Goal: Task Accomplishment & Management: Use online tool/utility

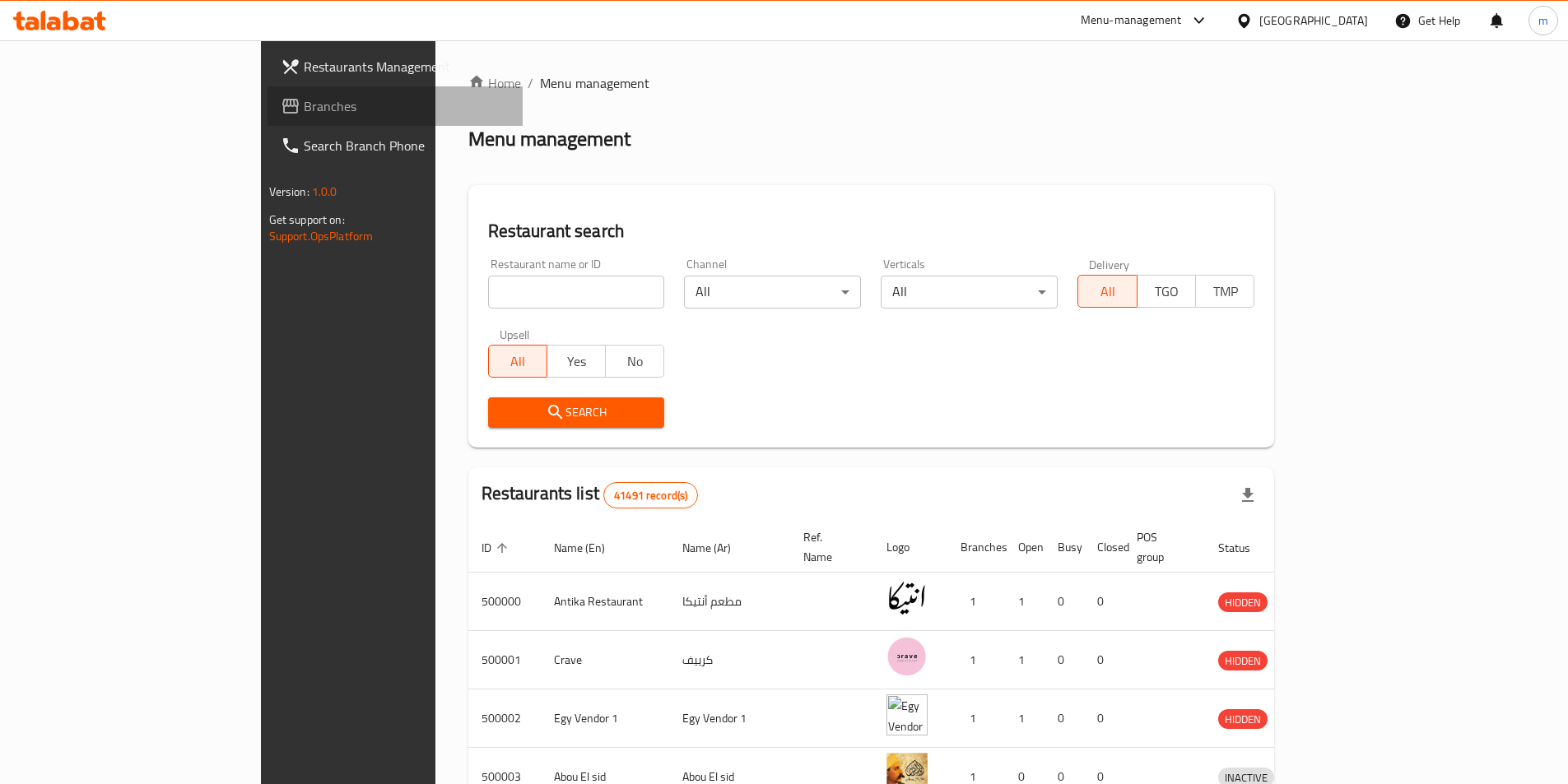
click at [304, 106] on span "Branches" at bounding box center [407, 106] width 206 height 20
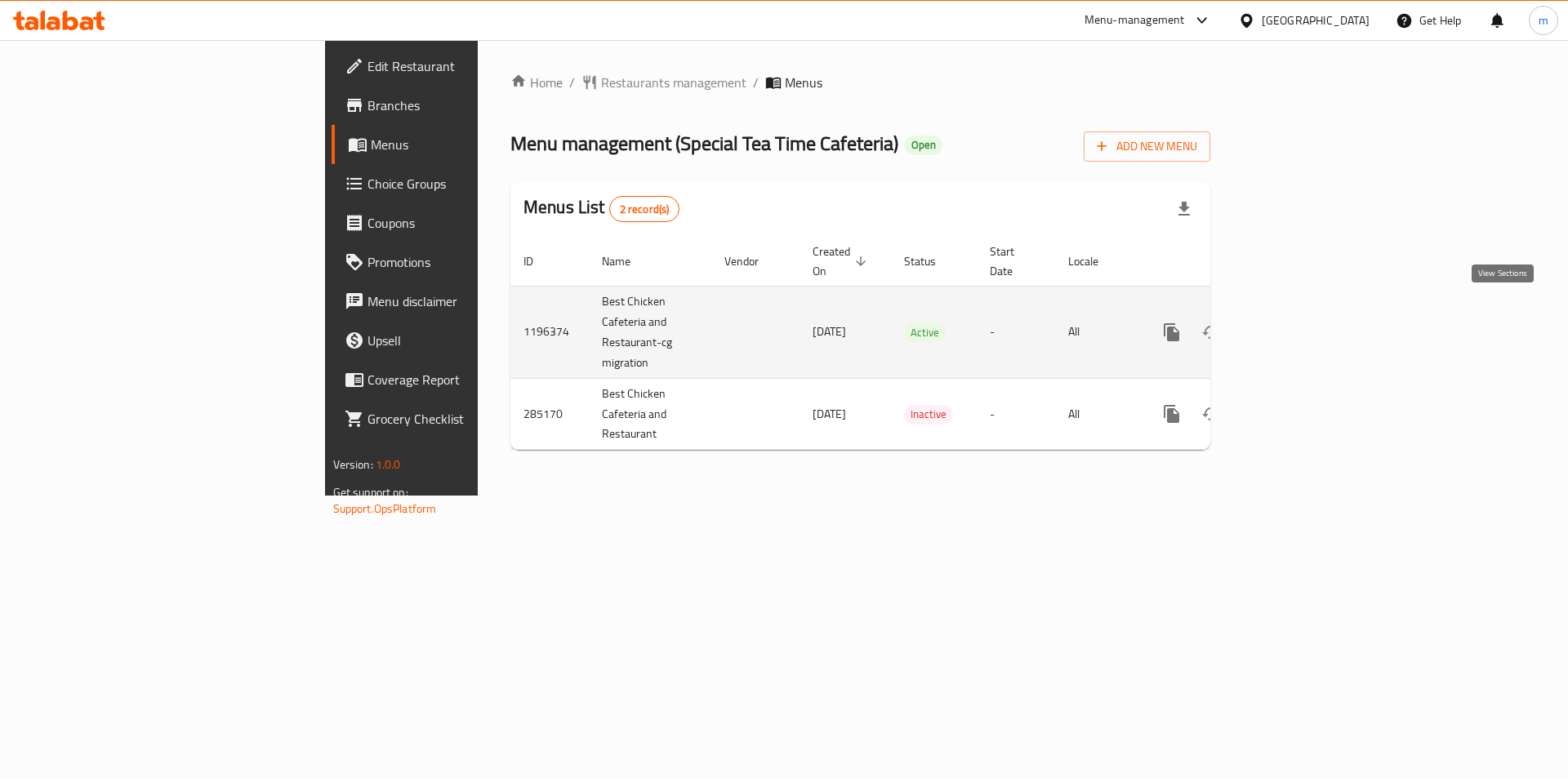
click at [1297, 325] on icon "enhanced table" at bounding box center [1289, 332] width 15 height 15
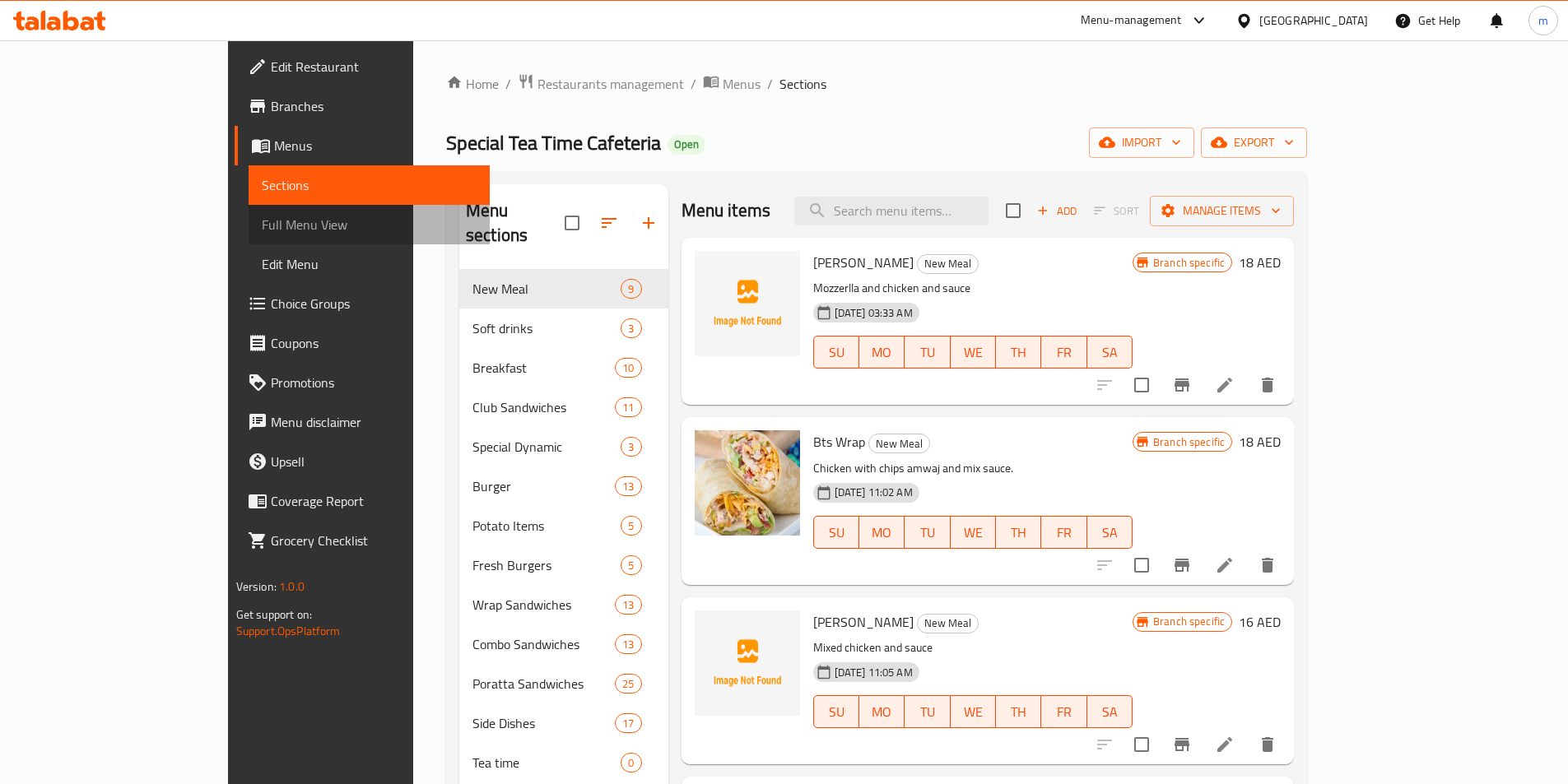
click at [262, 232] on span "Full Menu View" at bounding box center [369, 224] width 215 height 20
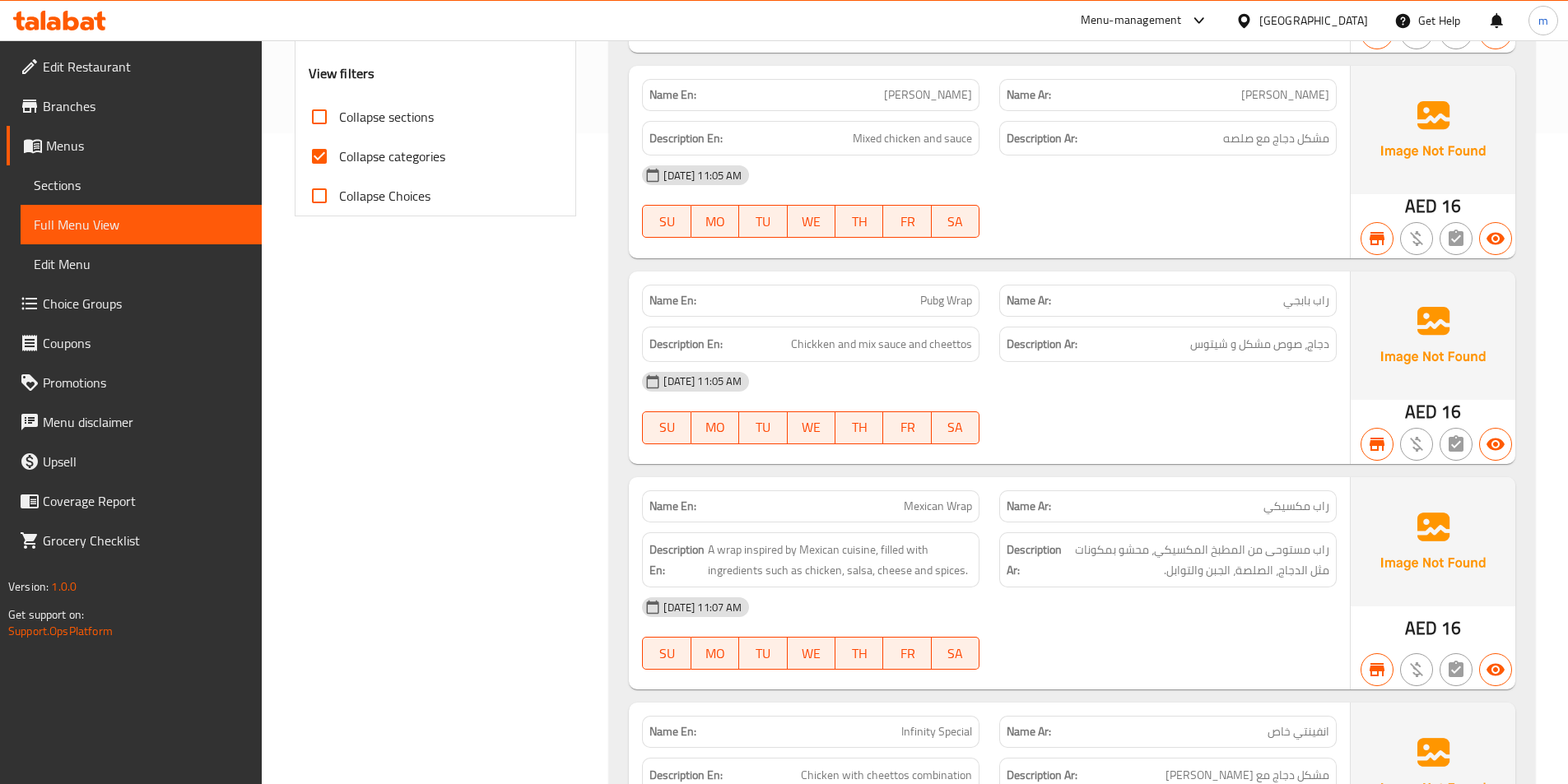
scroll to position [658, 0]
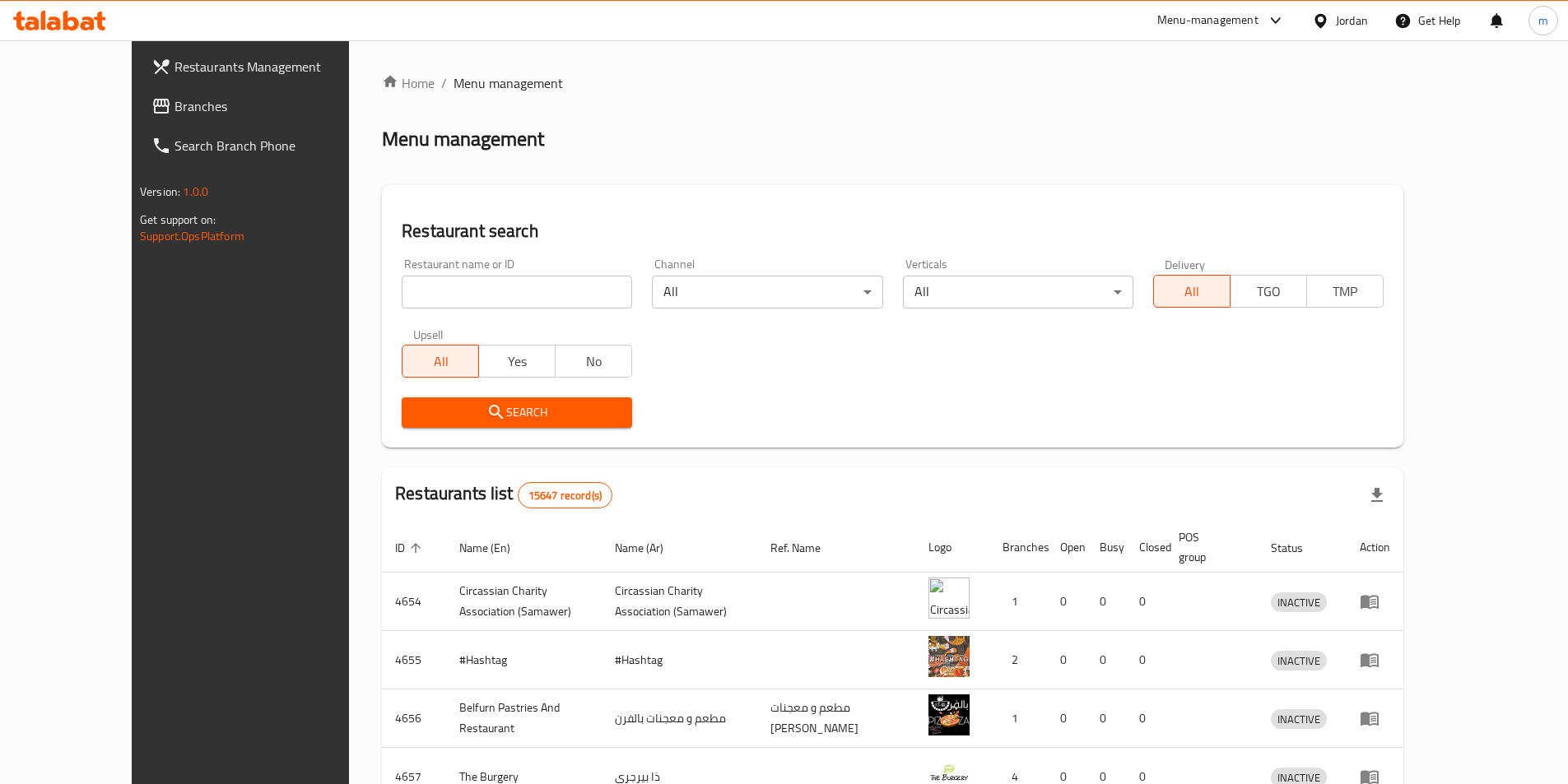
click at [402, 291] on input "search" at bounding box center [517, 291] width 231 height 33
paste input "780691"
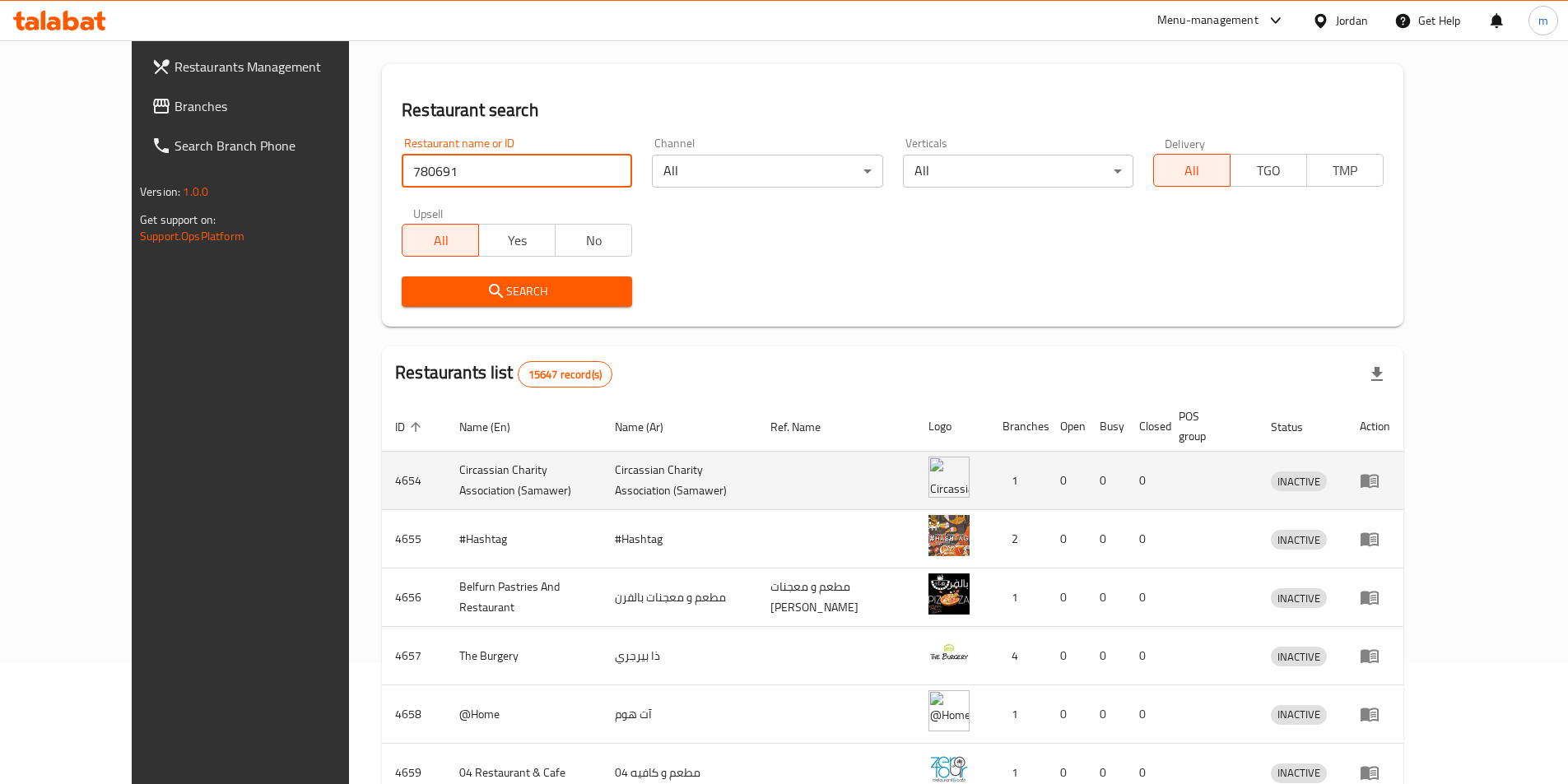
scroll to position [164, 0]
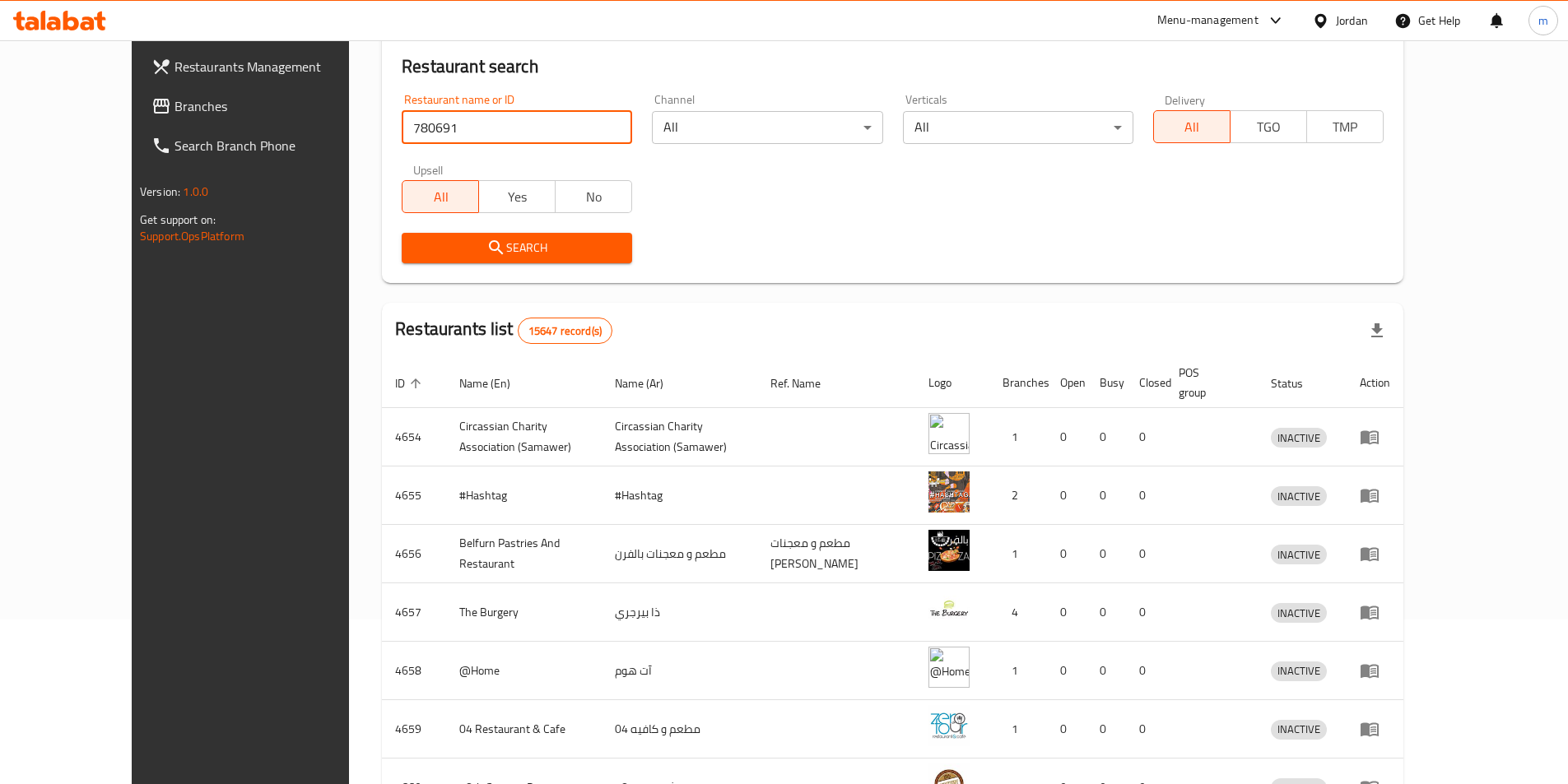
type input "780691"
click at [174, 105] on span "Branches" at bounding box center [277, 106] width 206 height 20
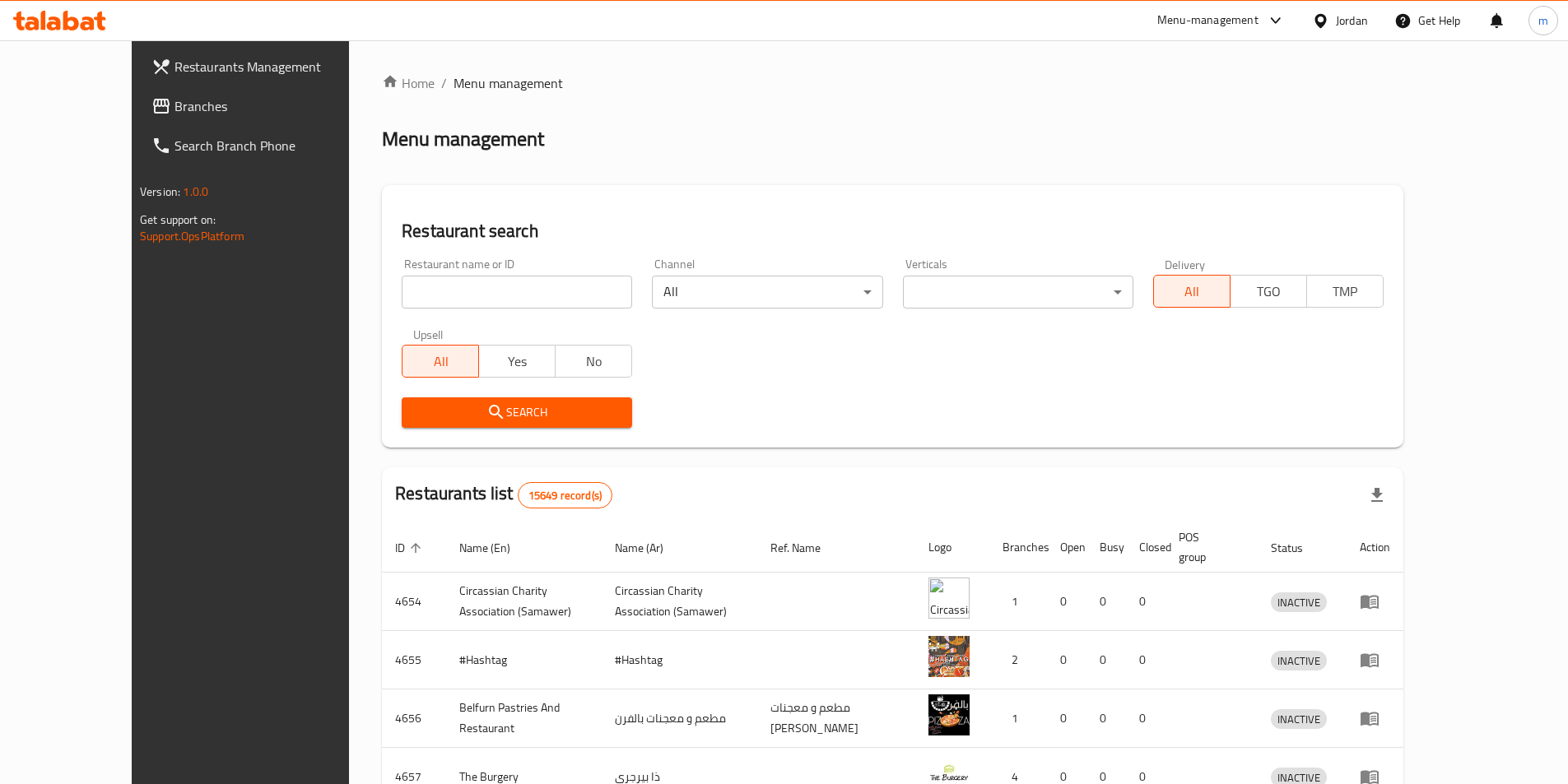
click at [174, 109] on span "Branches" at bounding box center [277, 106] width 206 height 20
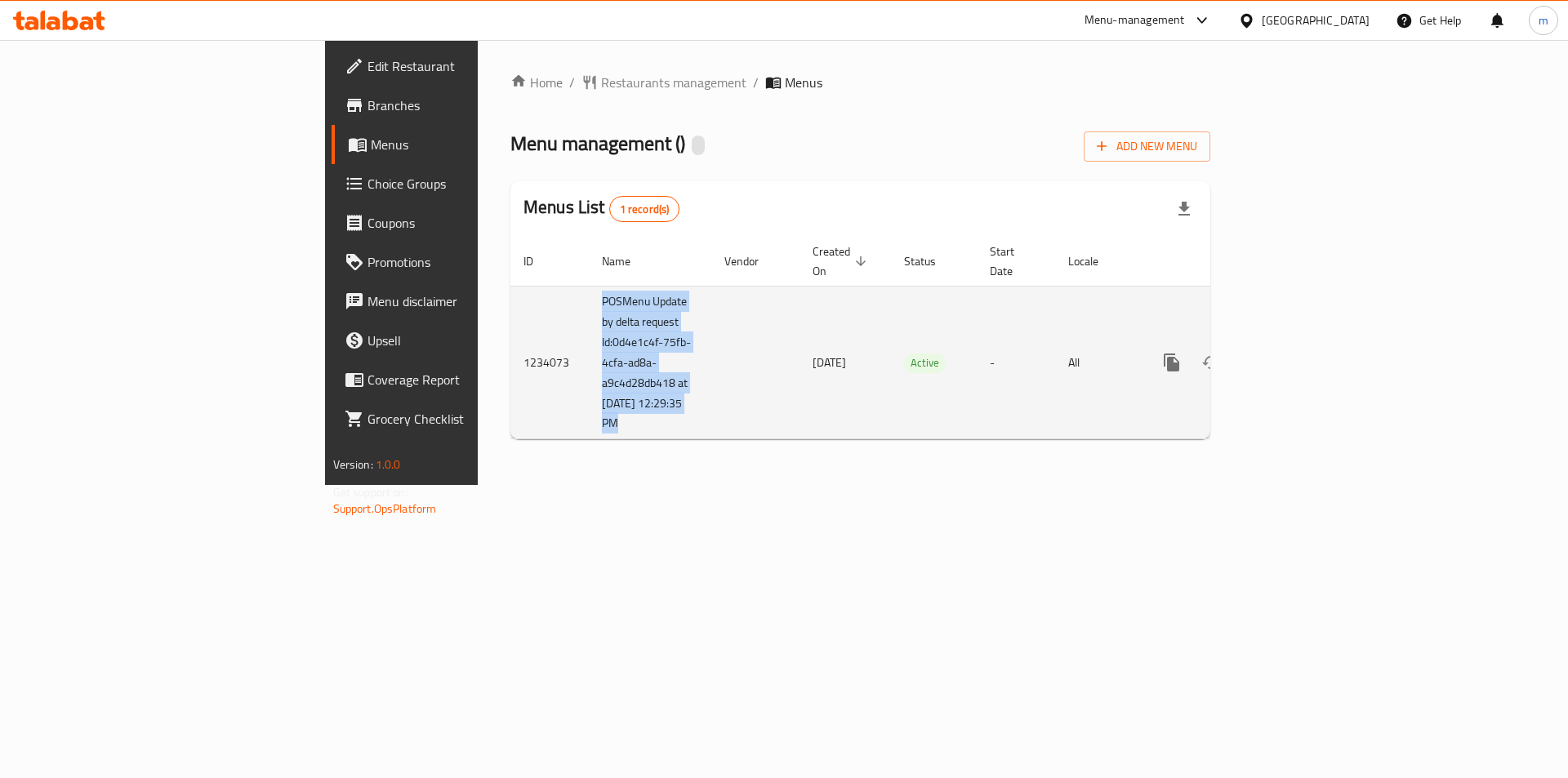
drag, startPoint x: 385, startPoint y: 282, endPoint x: 499, endPoint y: 301, distance: 115.6
click at [510, 301] on tr "1234073 POSMenu Update by delta request Id:0d4e1c4f-75fb-4cfa-ad8a-a9c4d28db418…" at bounding box center [916, 362] width 812 height 153
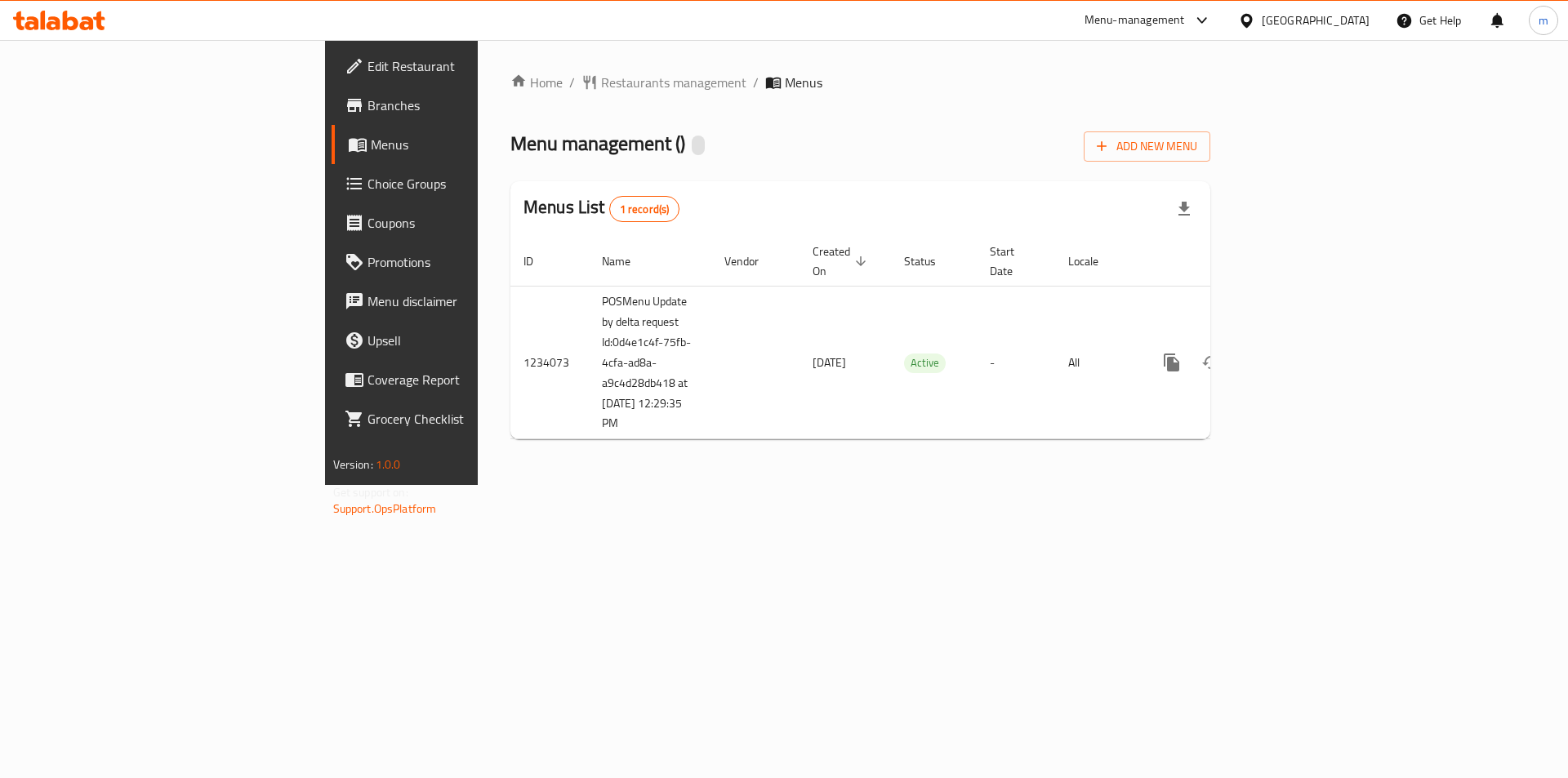
click at [548, 485] on div "Home / Restaurants management / Menus Menu management ( ) Add New Menu Menus Li…" at bounding box center [860, 263] width 765 height 445
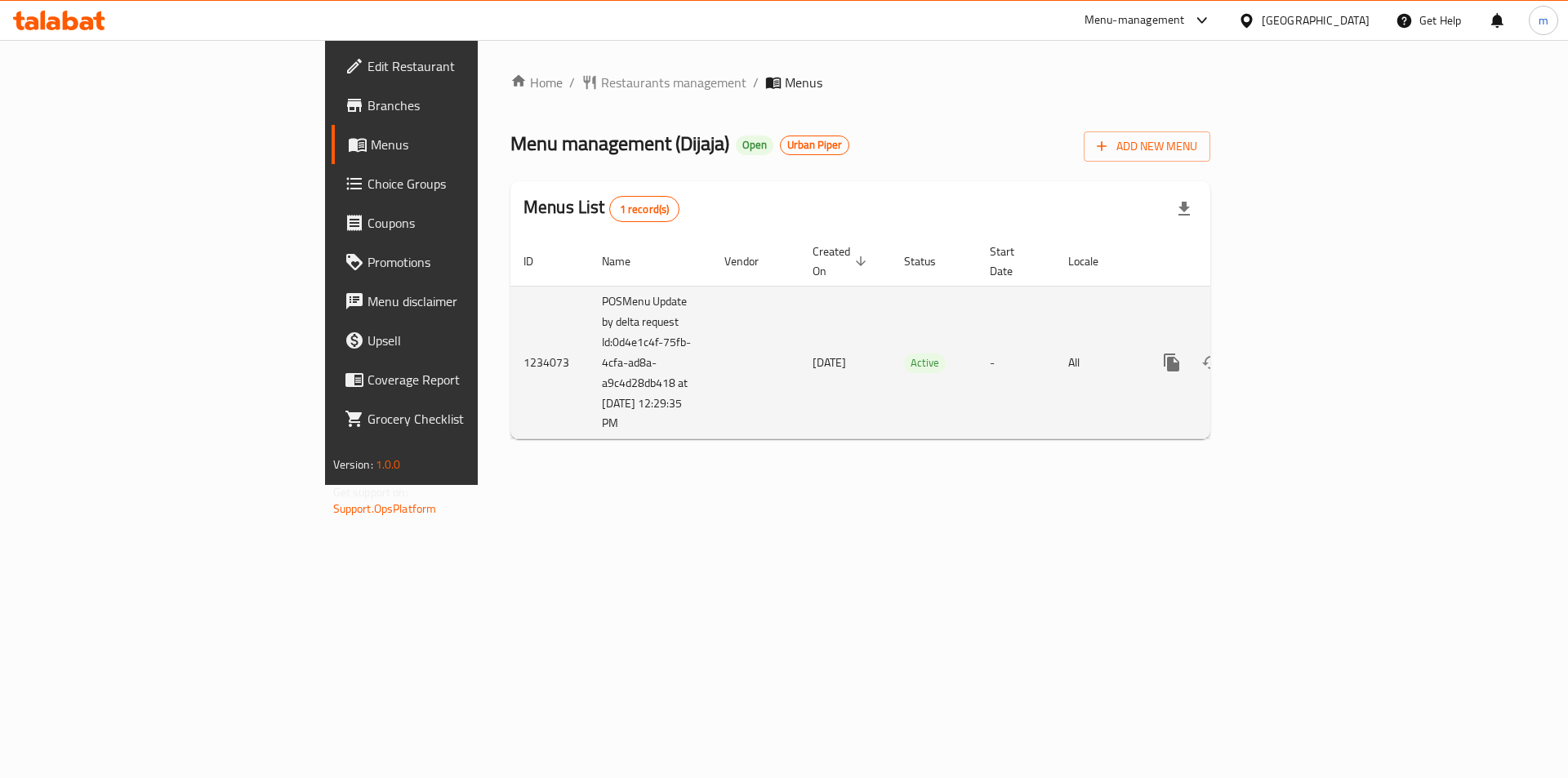
click at [1309, 343] on div "enhanced table" at bounding box center [1231, 363] width 157 height 39
click at [1297, 355] on icon "enhanced table" at bounding box center [1289, 362] width 15 height 15
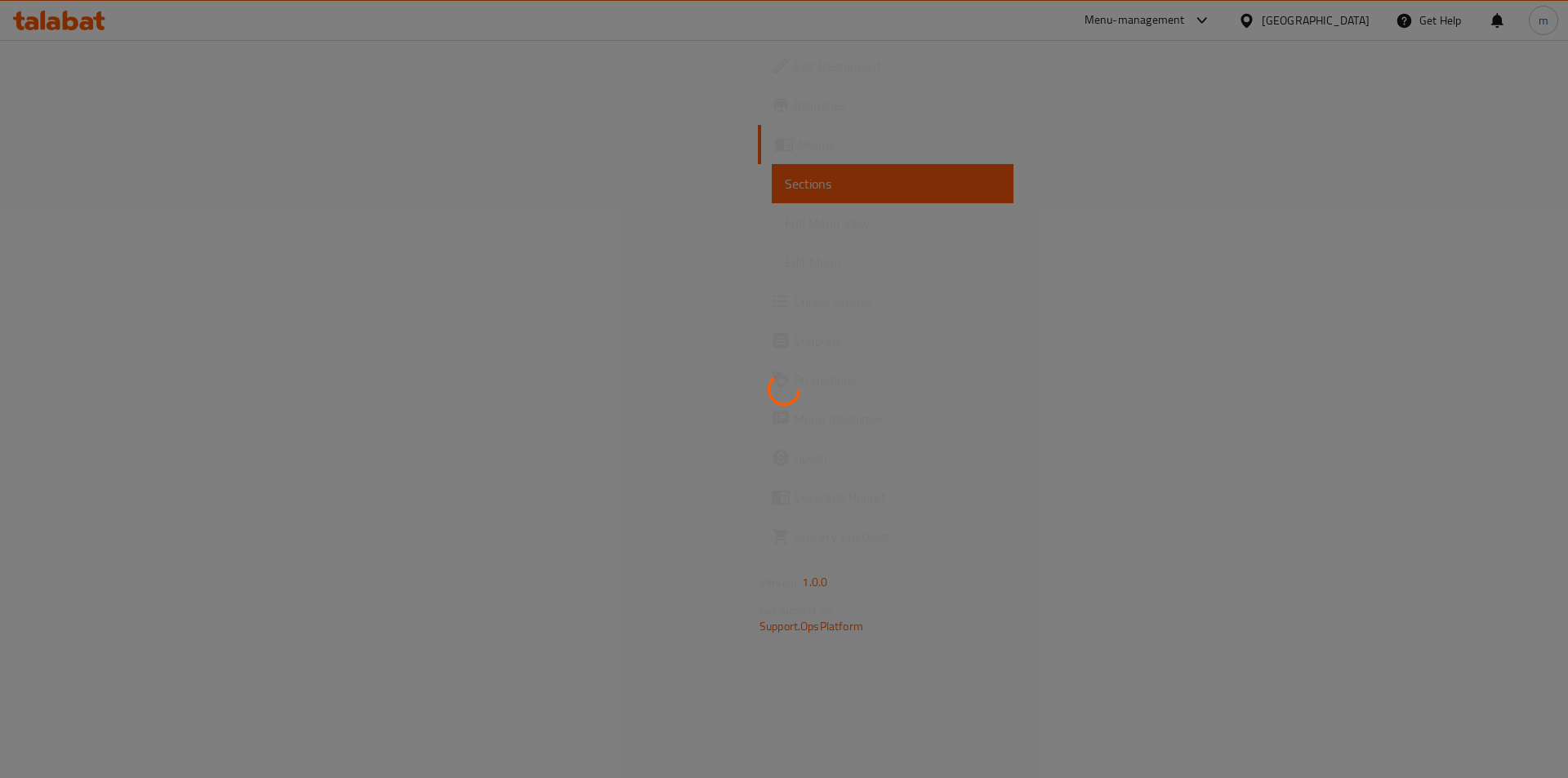
click at [595, 117] on div at bounding box center [784, 389] width 1568 height 778
